Goal: Task Accomplishment & Management: Use online tool/utility

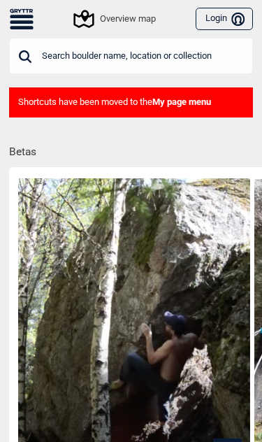
click at [165, 59] on input "text" at bounding box center [131, 56] width 244 height 36
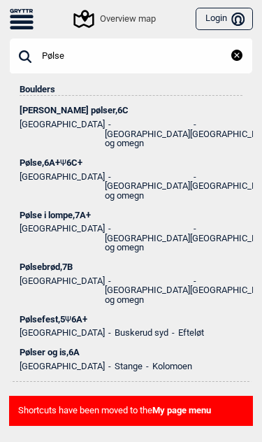
type input "Pølse"
click at [90, 210] on div "Pølse i lompe , 7A+" at bounding box center [131, 215] width 223 height 10
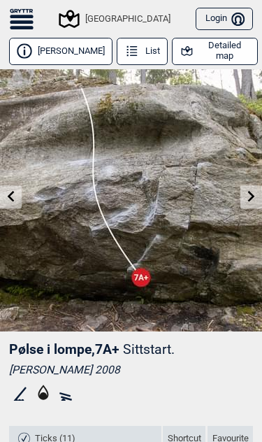
click at [250, 196] on icon at bounding box center [251, 196] width 11 height 11
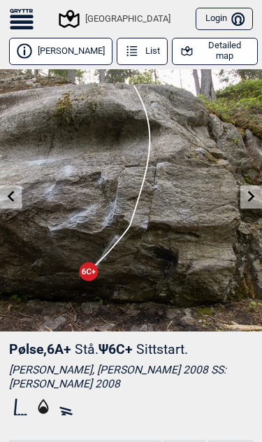
click at [21, 198] on link at bounding box center [11, 196] width 22 height 23
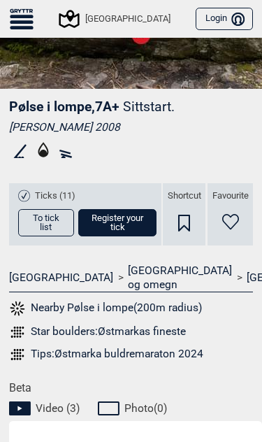
scroll to position [247, 0]
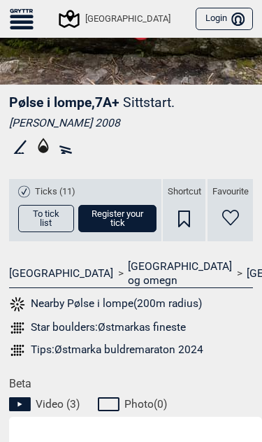
click at [44, 217] on span "To tick list" at bounding box center [46, 218] width 36 height 18
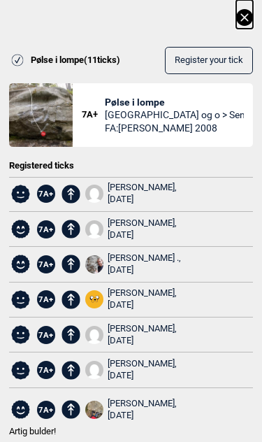
scroll to position [0, 0]
click at [238, 20] on icon at bounding box center [244, 17] width 17 height 17
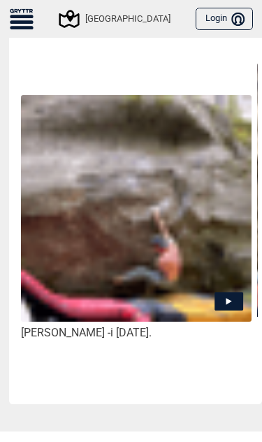
scroll to position [665, 0]
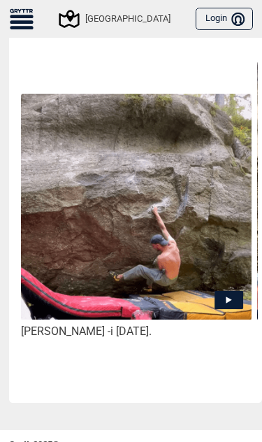
click at [226, 276] on img at bounding box center [136, 207] width 231 height 226
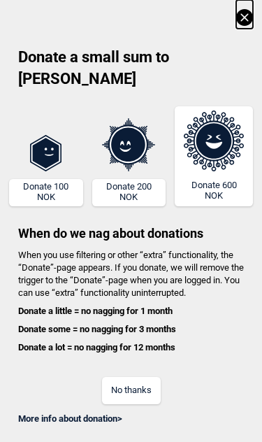
click at [251, 11] on icon at bounding box center [244, 17] width 17 height 17
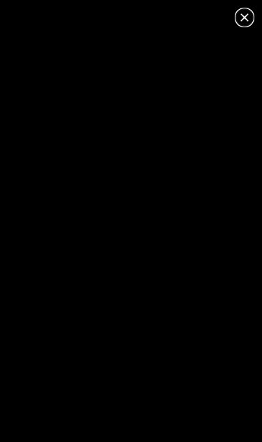
scroll to position [0, 0]
click at [242, 21] on icon at bounding box center [244, 17] width 17 height 17
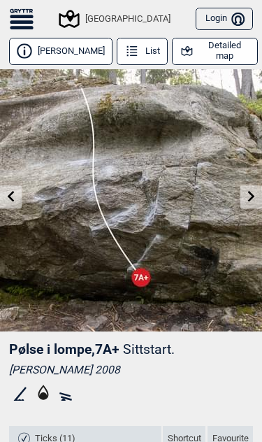
click at [252, 191] on icon at bounding box center [251, 196] width 11 height 11
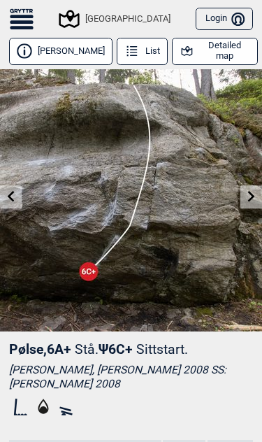
click at [256, 194] on icon at bounding box center [251, 196] width 11 height 11
